Goal: Information Seeking & Learning: Learn about a topic

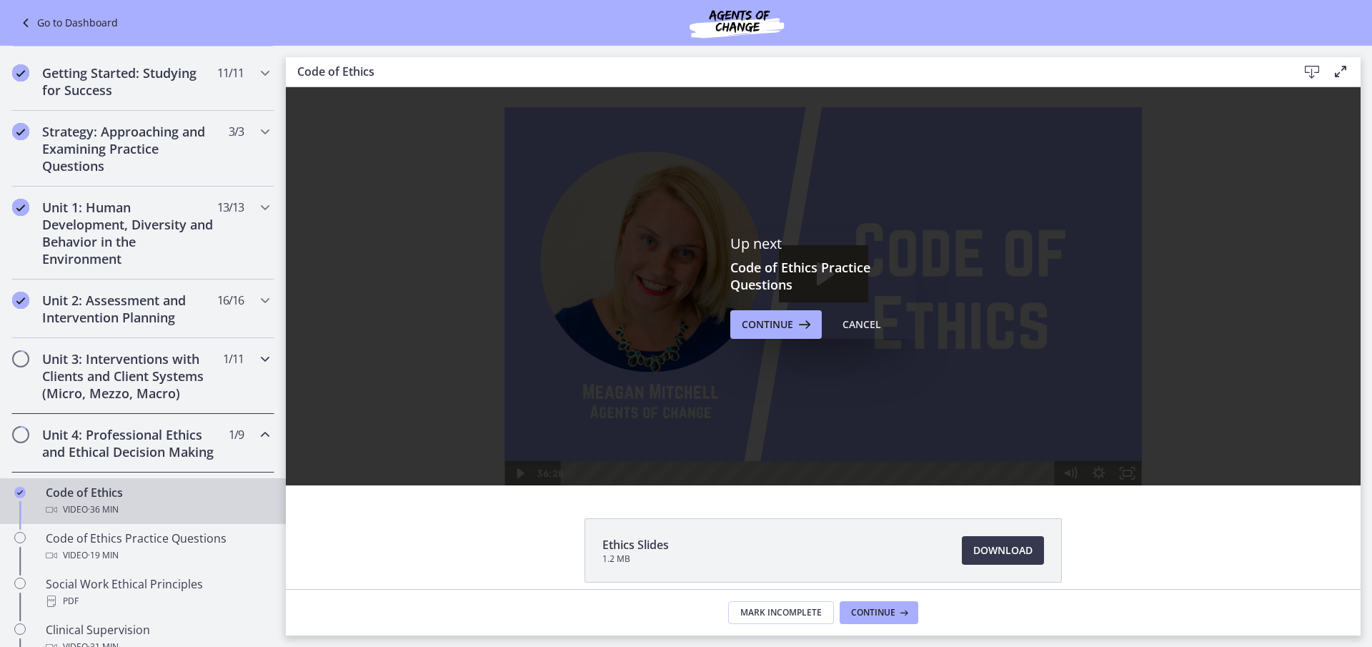
scroll to position [71, 0]
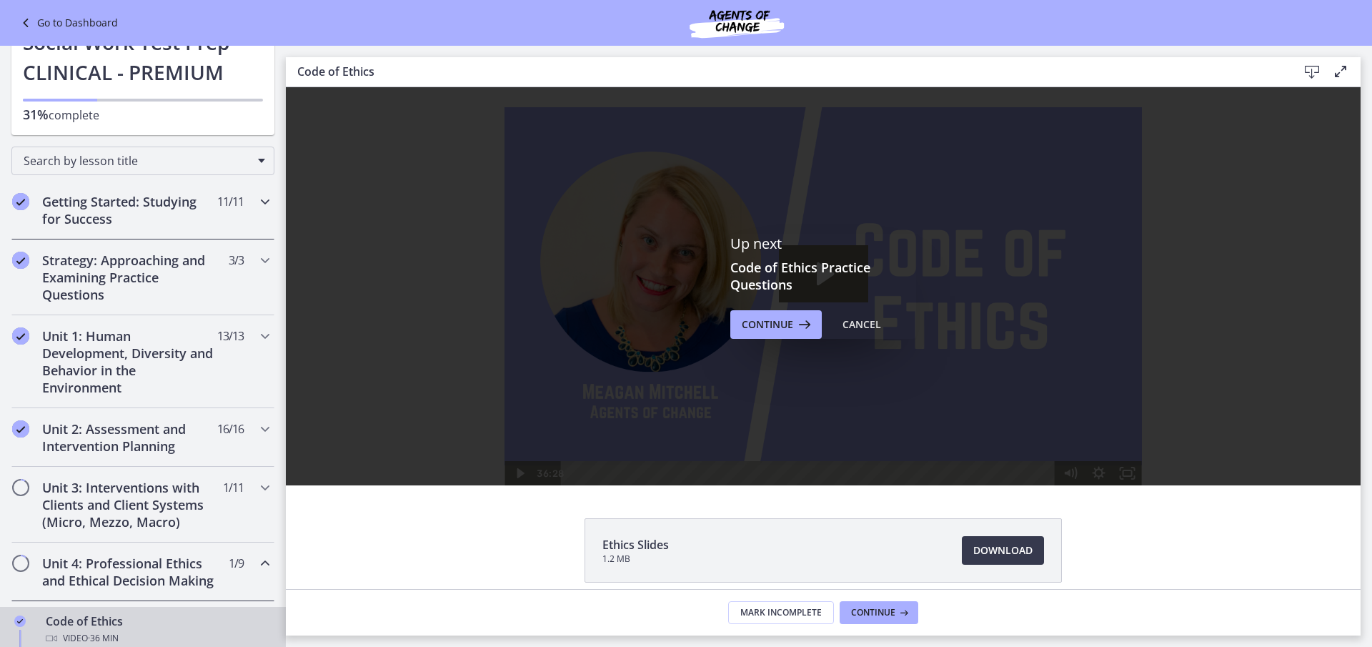
click at [131, 206] on h2 "Getting Started: Studying for Success" at bounding box center [129, 210] width 174 height 34
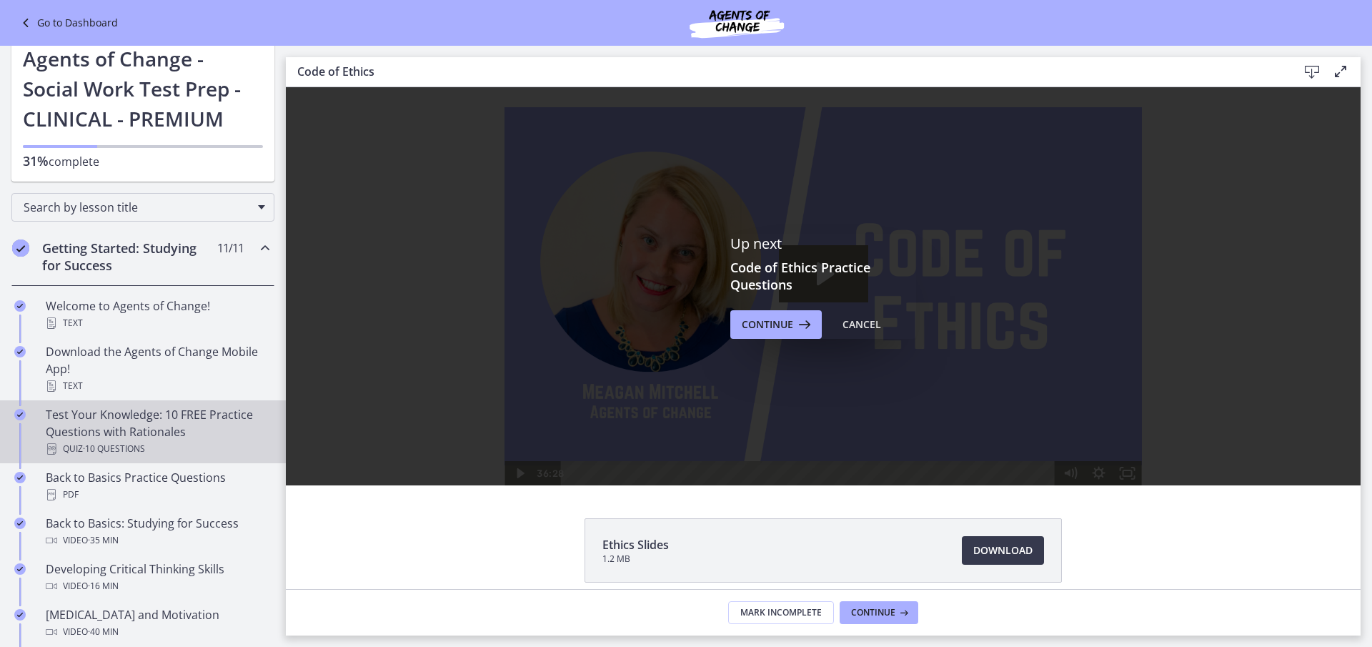
scroll to position [0, 0]
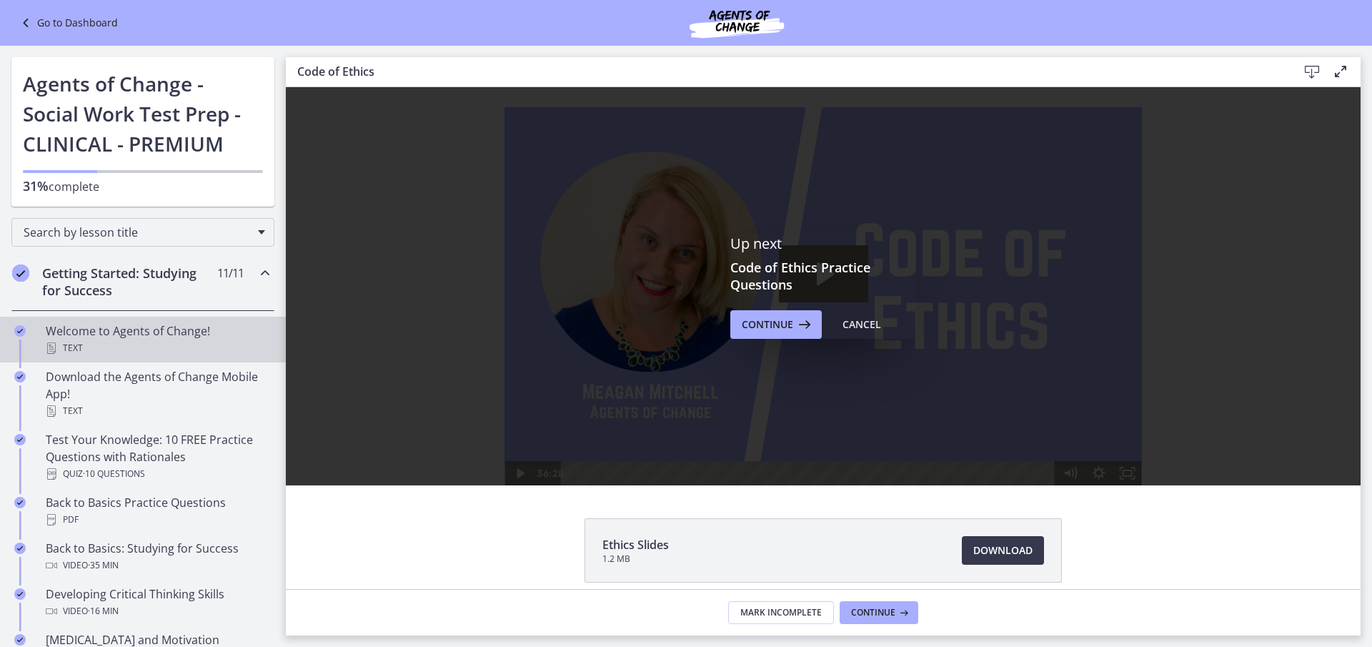
click at [185, 338] on div "Welcome to Agents of Change! Text" at bounding box center [157, 339] width 223 height 34
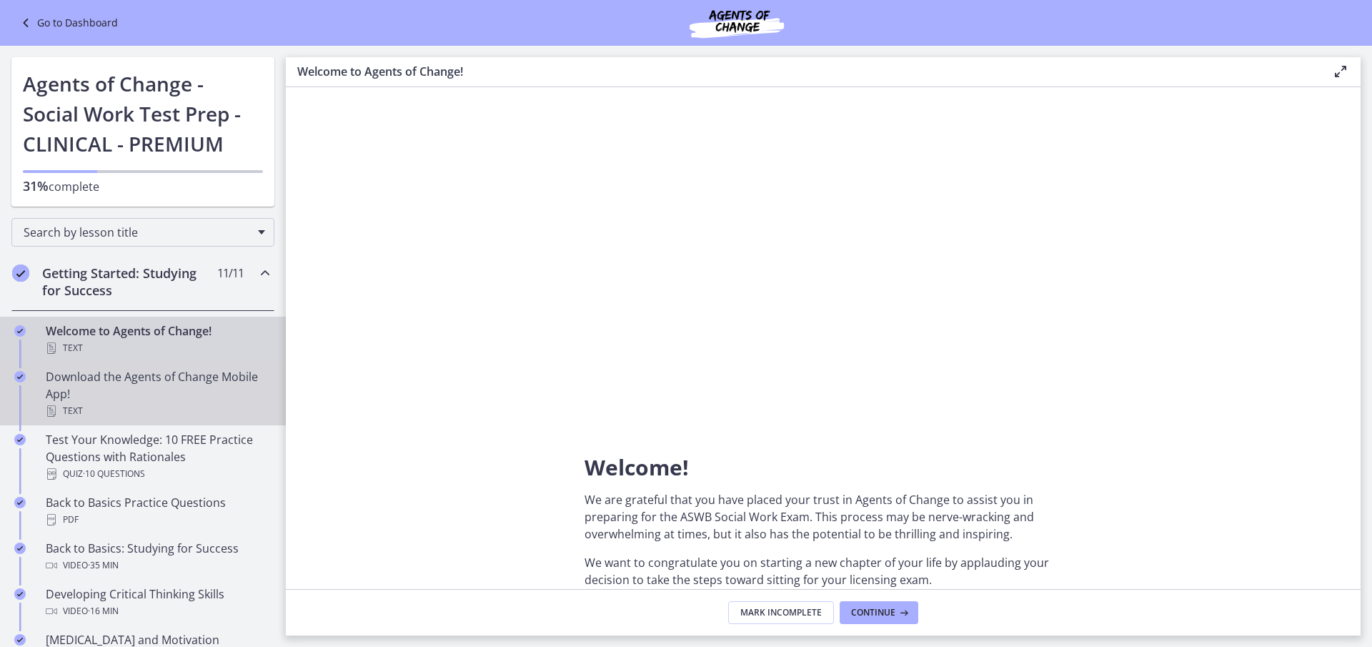
click at [150, 396] on div "Download the Agents of Change Mobile App! Text" at bounding box center [157, 393] width 223 height 51
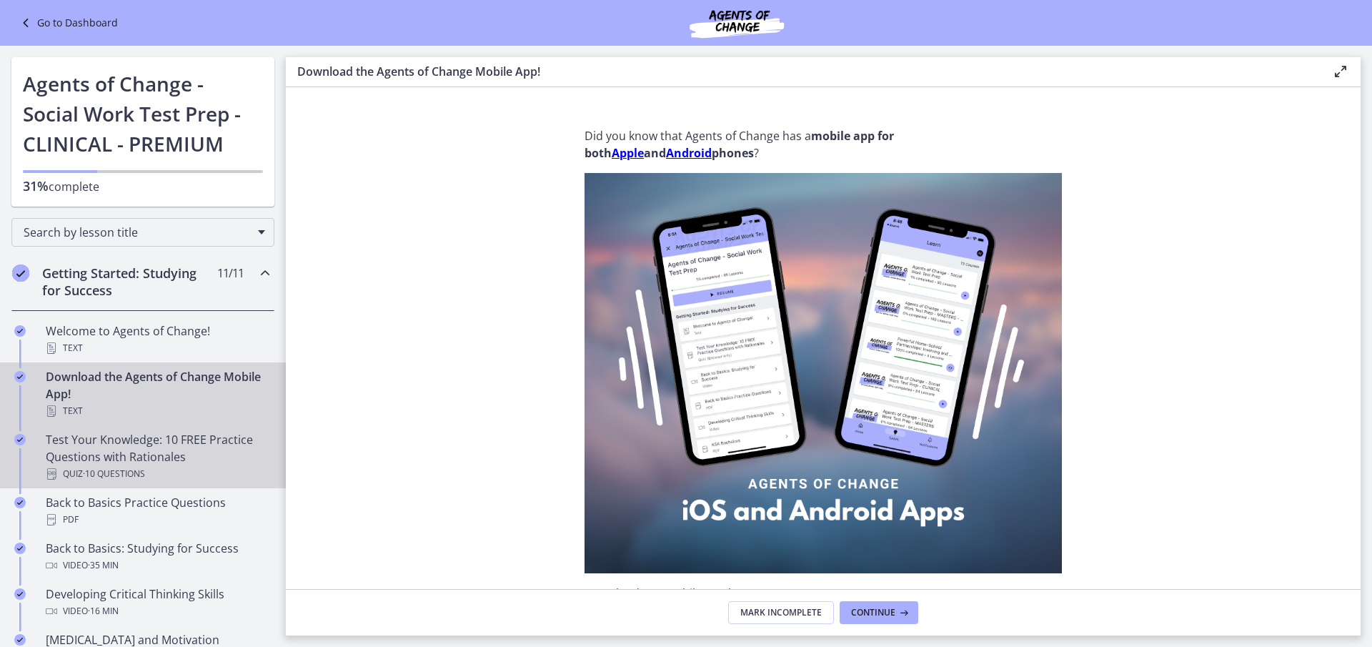
click at [167, 452] on div "Test Your Knowledge: 10 FREE Practice Questions with Rationales Quiz · 10 Quest…" at bounding box center [157, 456] width 223 height 51
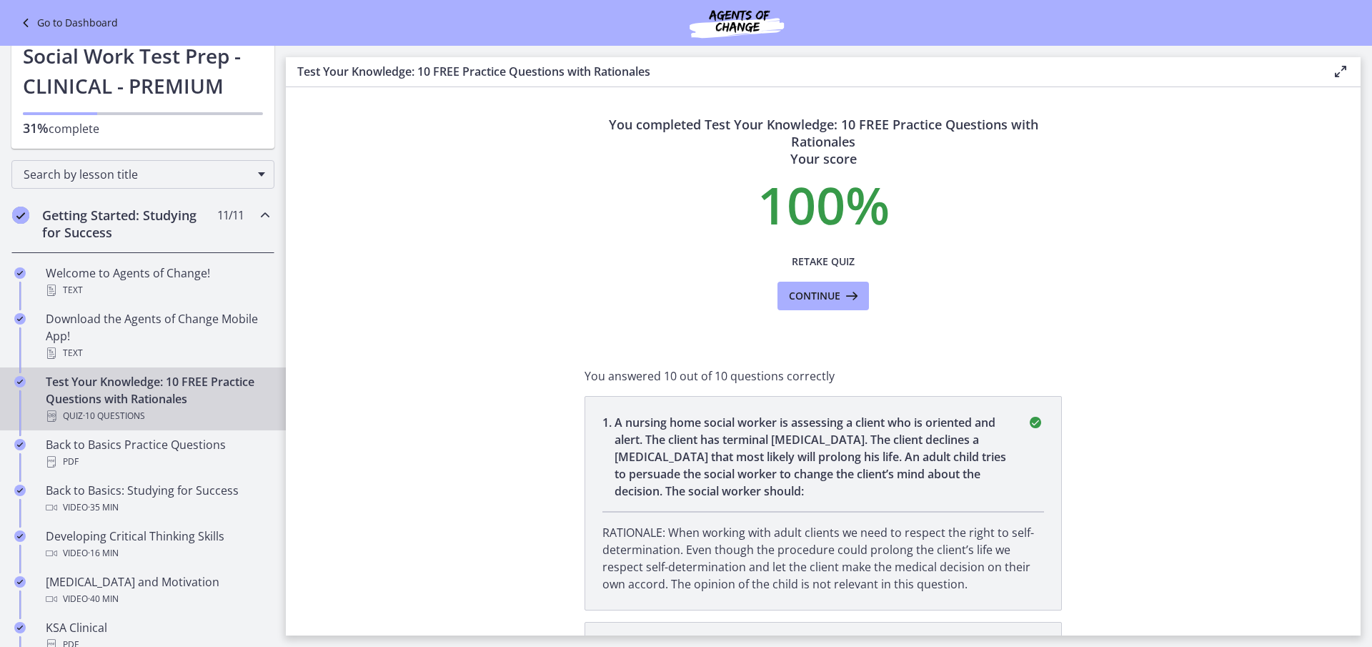
scroll to position [143, 0]
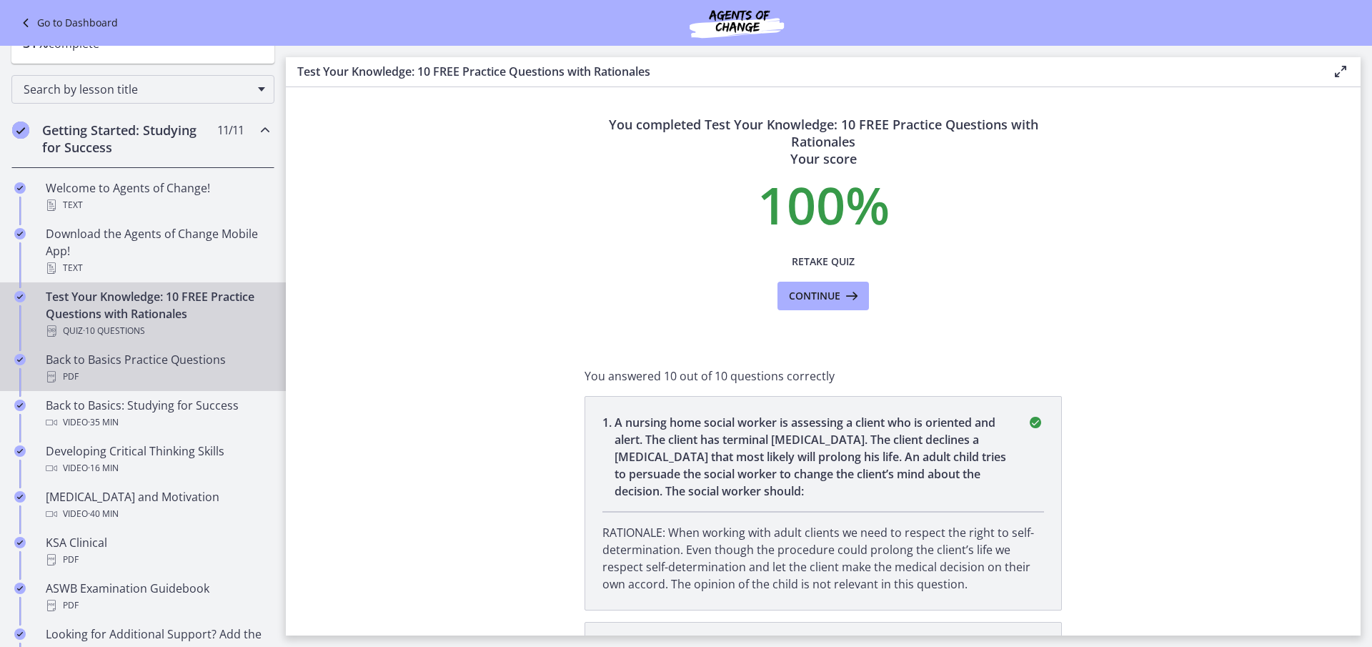
click at [165, 364] on div "Back to Basics Practice Questions PDF" at bounding box center [157, 368] width 223 height 34
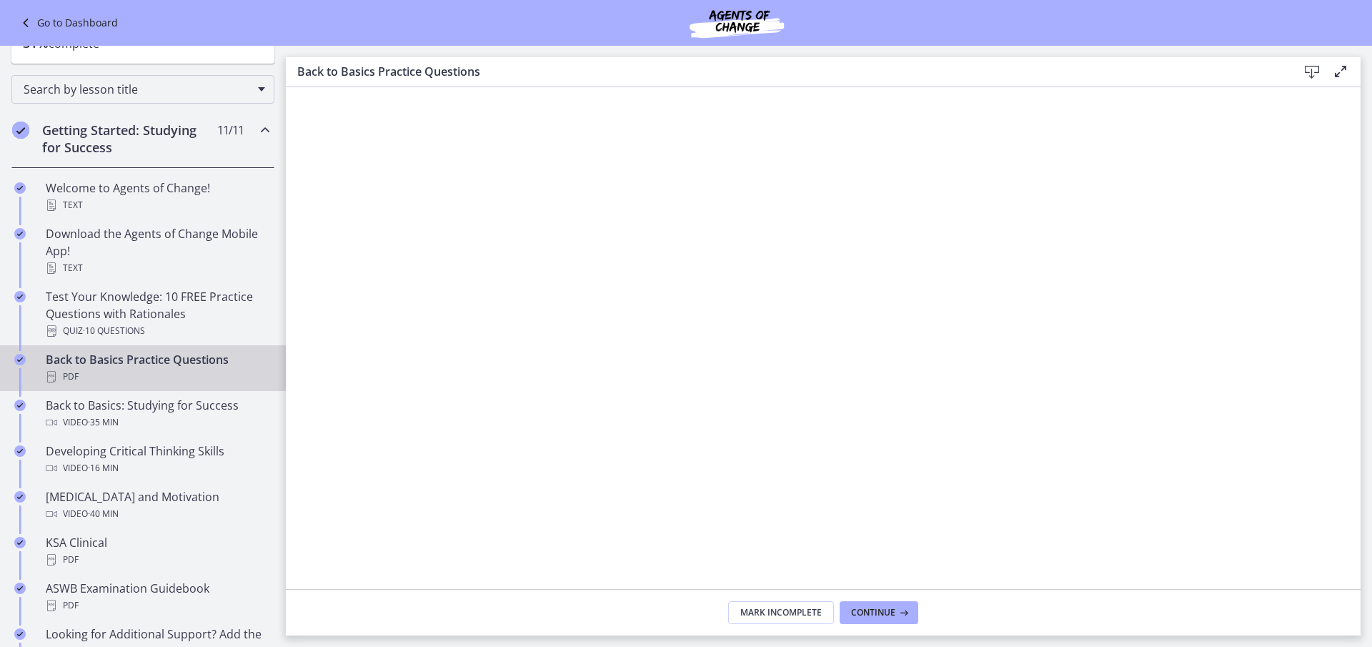
click at [1307, 73] on icon at bounding box center [1311, 72] width 17 height 17
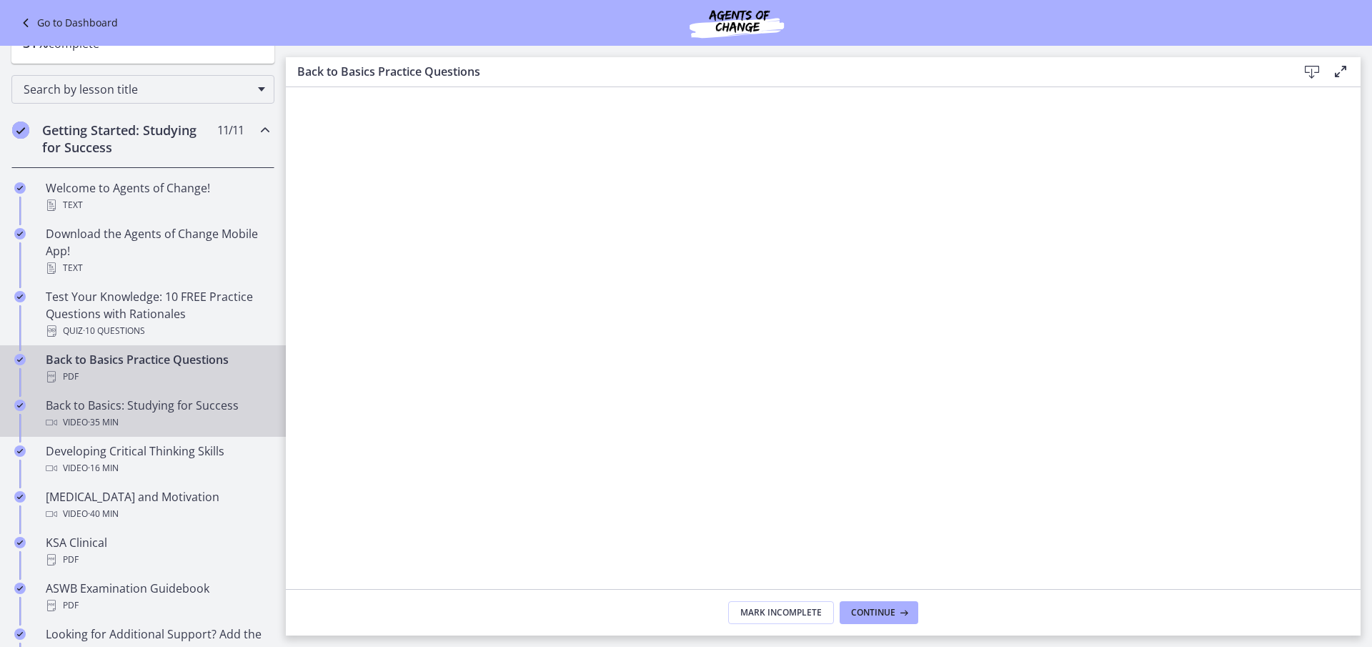
click at [156, 414] on div "Video · 35 min" at bounding box center [157, 422] width 223 height 17
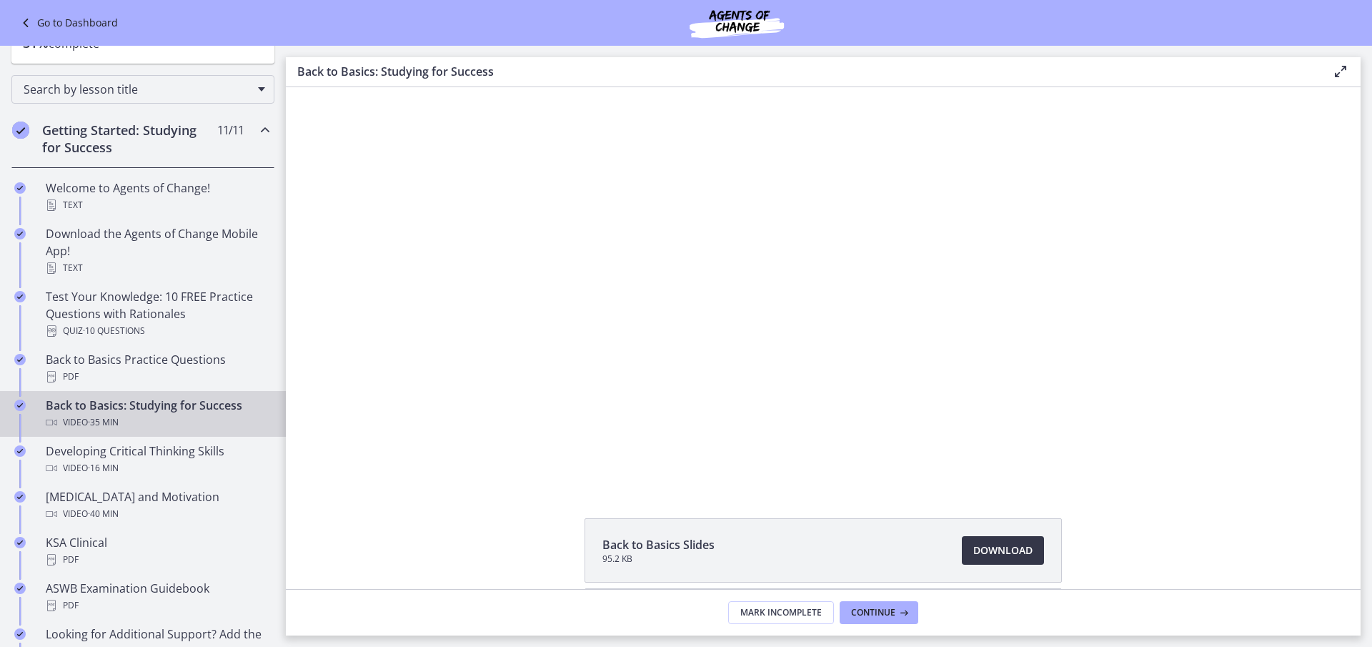
click at [996, 550] on span "Download Opens in a new window" at bounding box center [1002, 550] width 59 height 17
click at [874, 614] on span "Continue" at bounding box center [873, 612] width 44 height 11
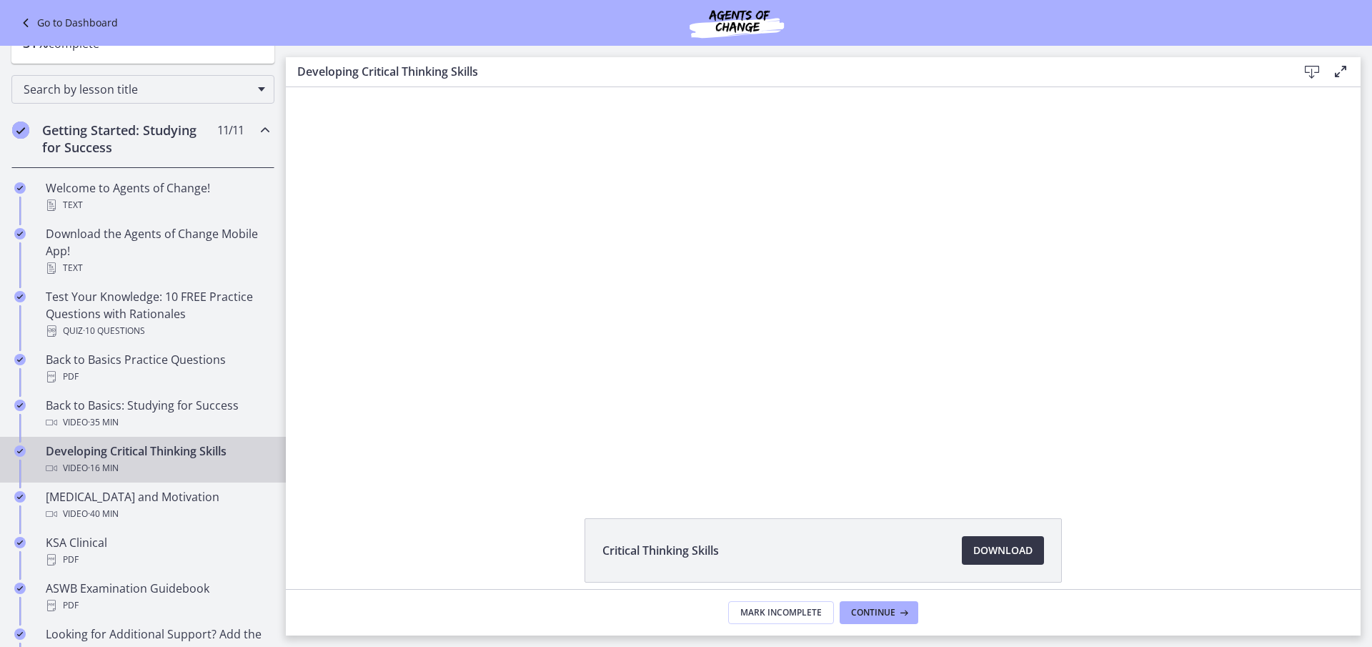
click at [1009, 549] on span "Download Opens in a new window" at bounding box center [1002, 550] width 59 height 17
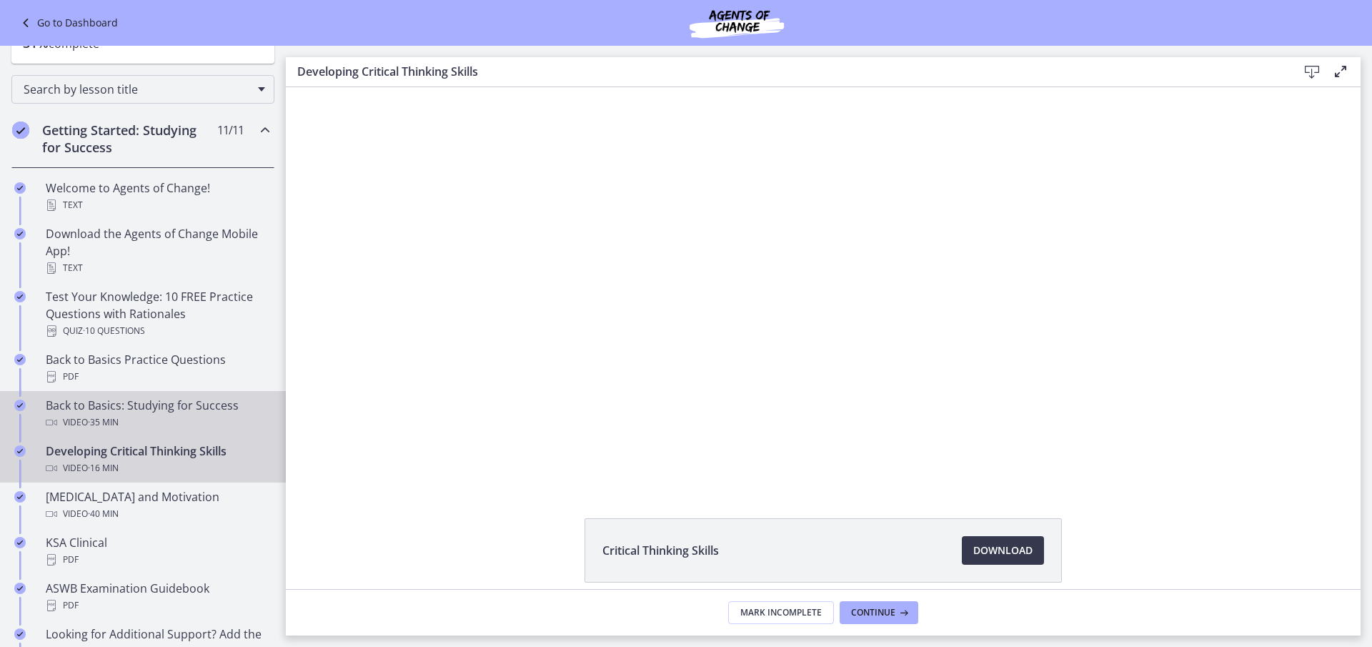
click at [199, 417] on div "Video · 35 min" at bounding box center [157, 422] width 223 height 17
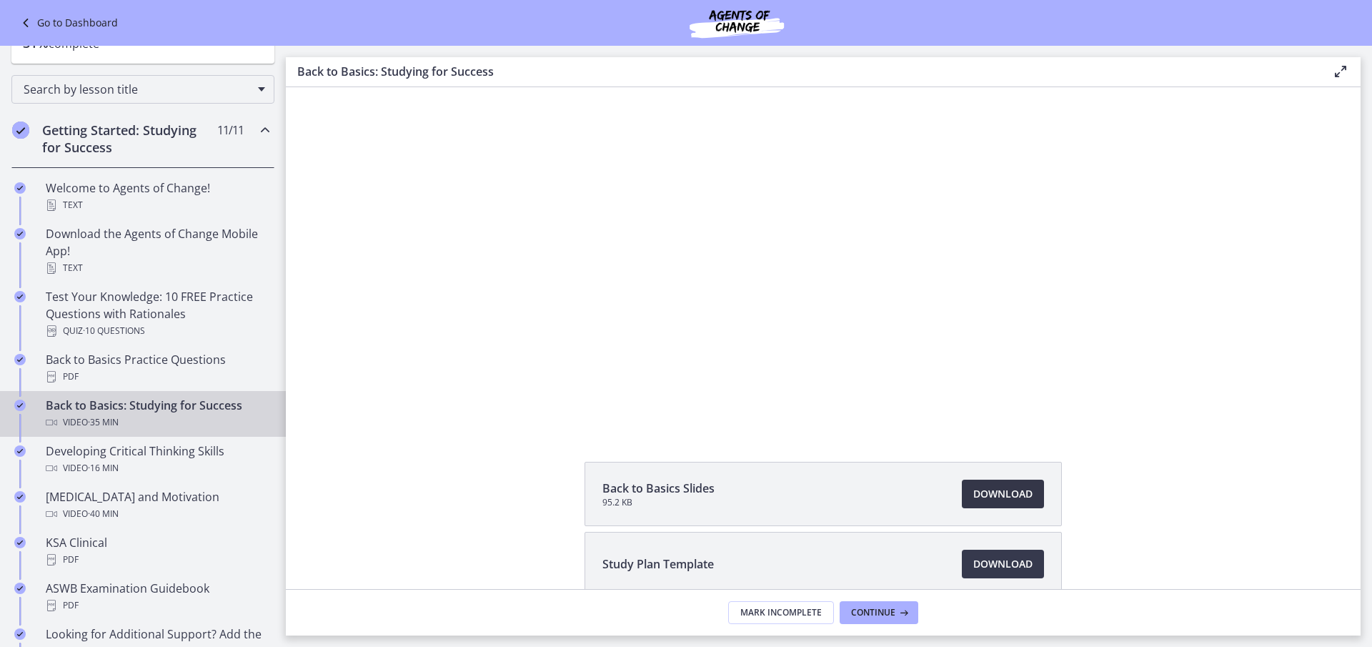
scroll to position [132, 0]
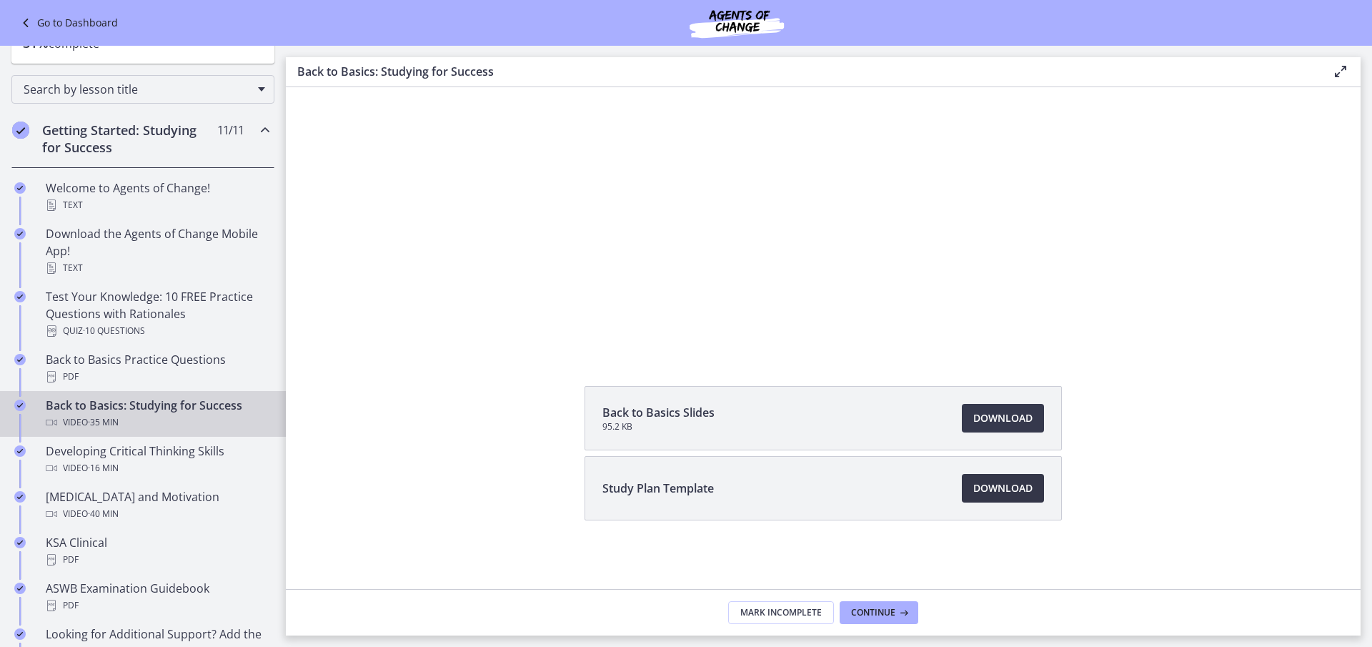
click at [999, 497] on link "Download Opens in a new window" at bounding box center [1003, 488] width 82 height 29
click at [872, 611] on span "Continue" at bounding box center [873, 612] width 44 height 11
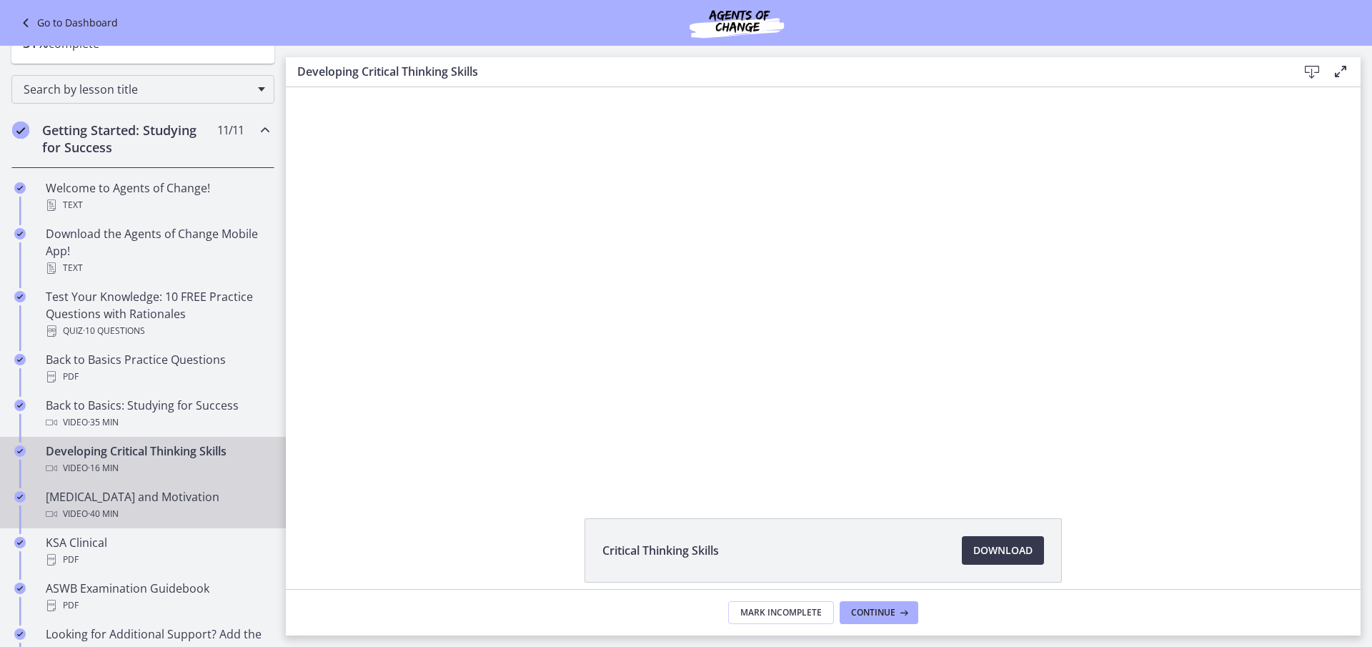
click at [174, 501] on div "[MEDICAL_DATA] and Motivation Video · 40 min" at bounding box center [157, 505] width 223 height 34
click at [172, 460] on div "Video · 16 min" at bounding box center [157, 467] width 223 height 17
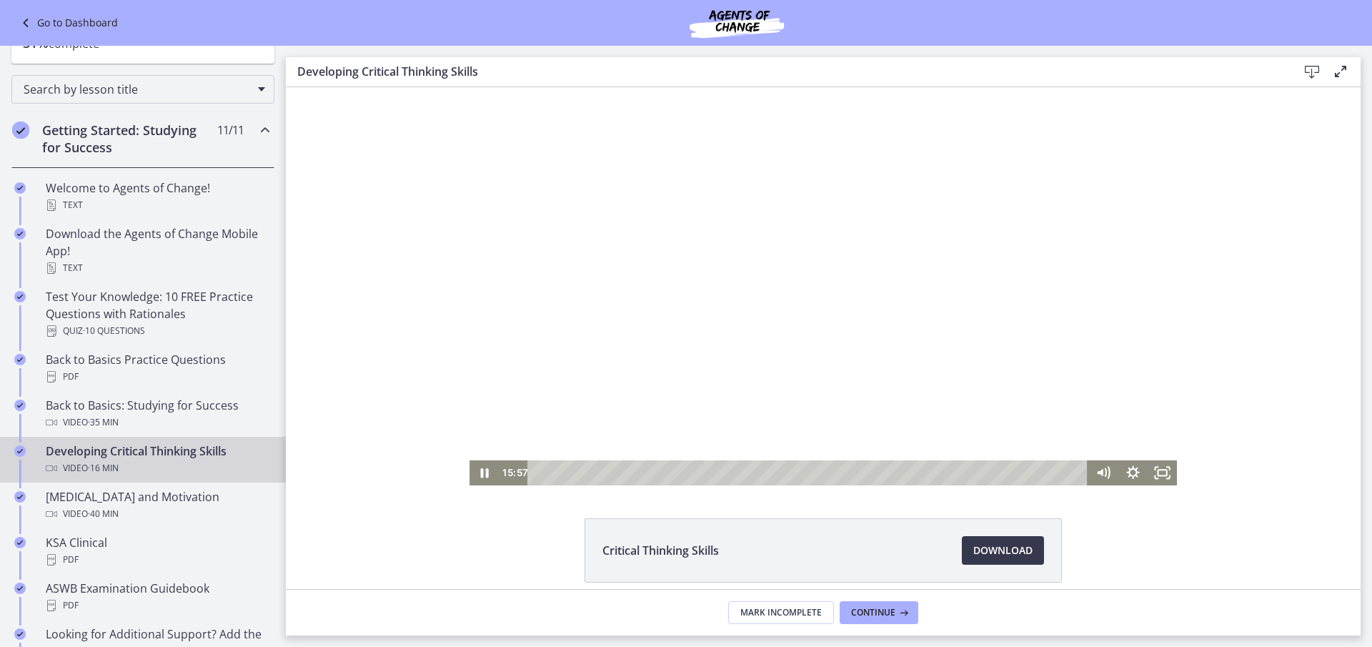
scroll to position [62, 0]
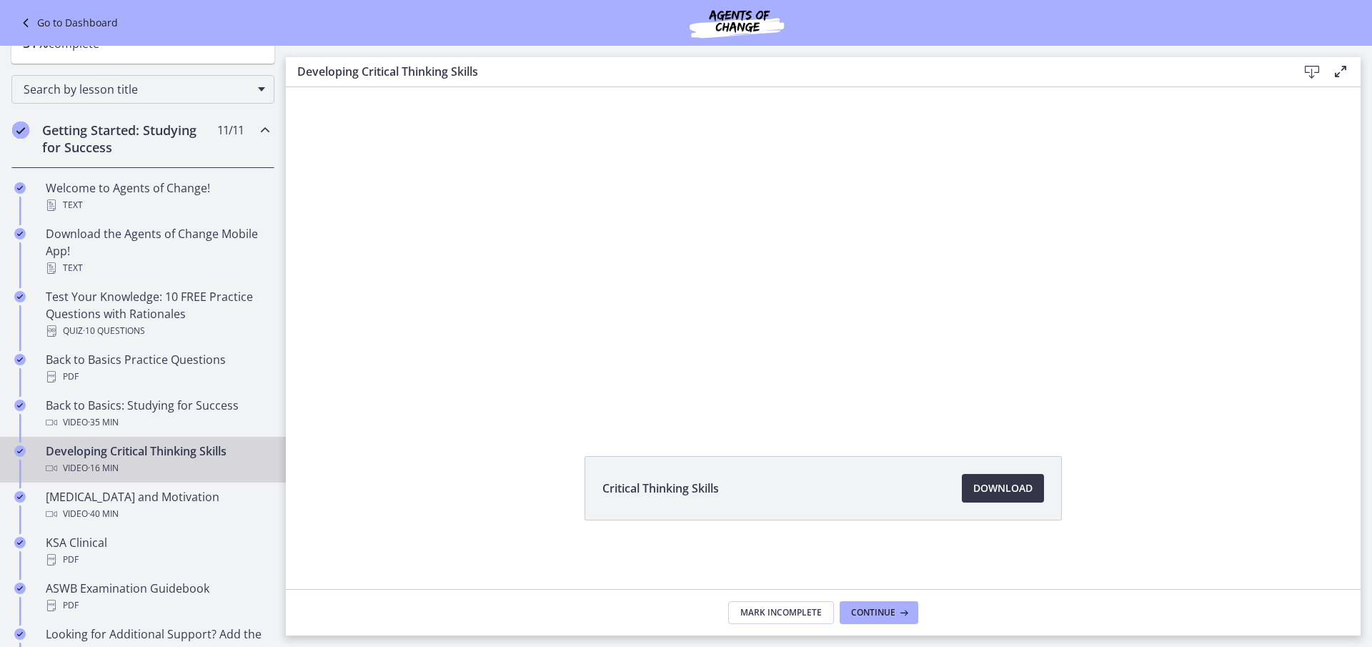
click at [1021, 487] on span "Download Opens in a new window" at bounding box center [1002, 487] width 59 height 17
